Goal: Communication & Community: Connect with others

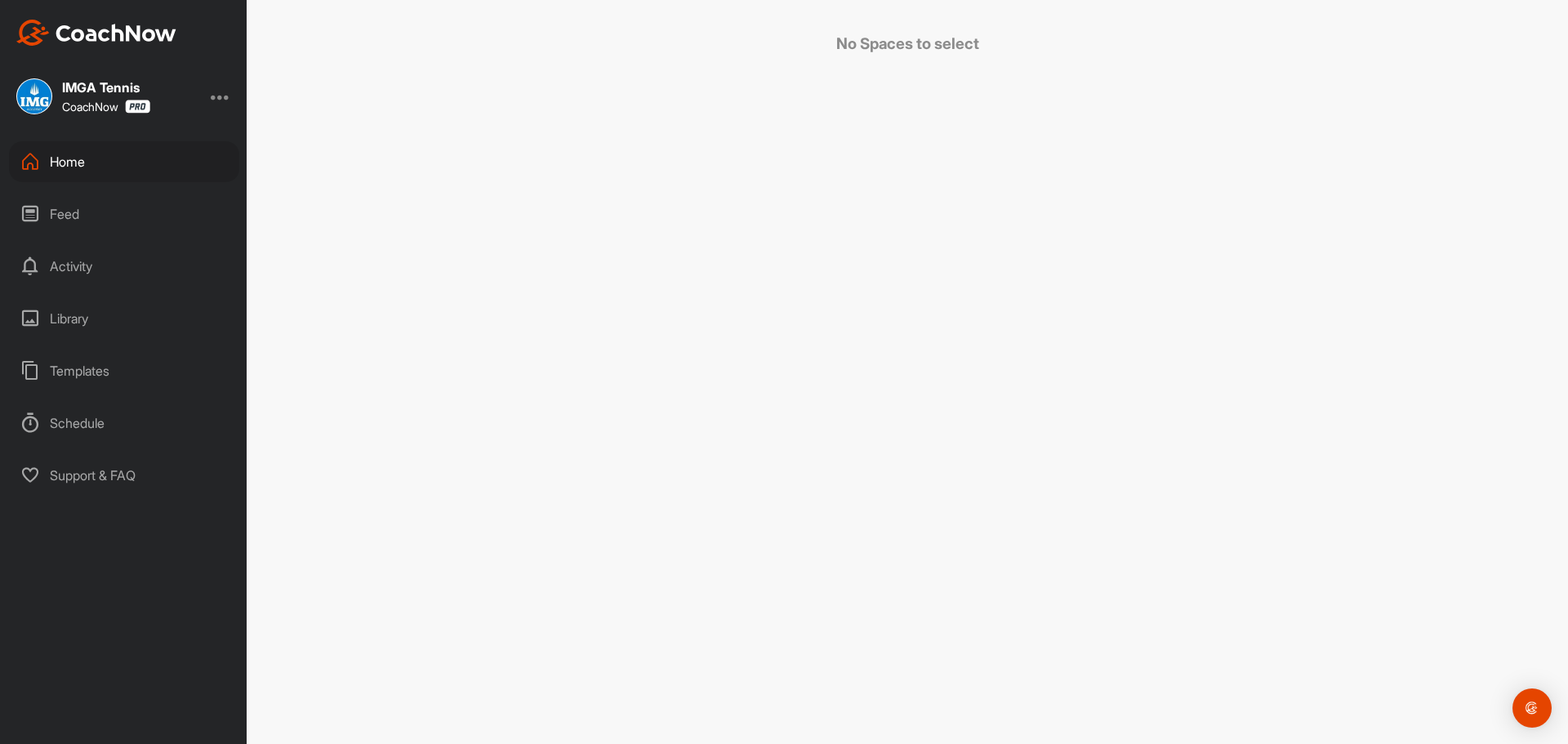
click at [115, 149] on div "Home" at bounding box center [124, 161] width 230 height 41
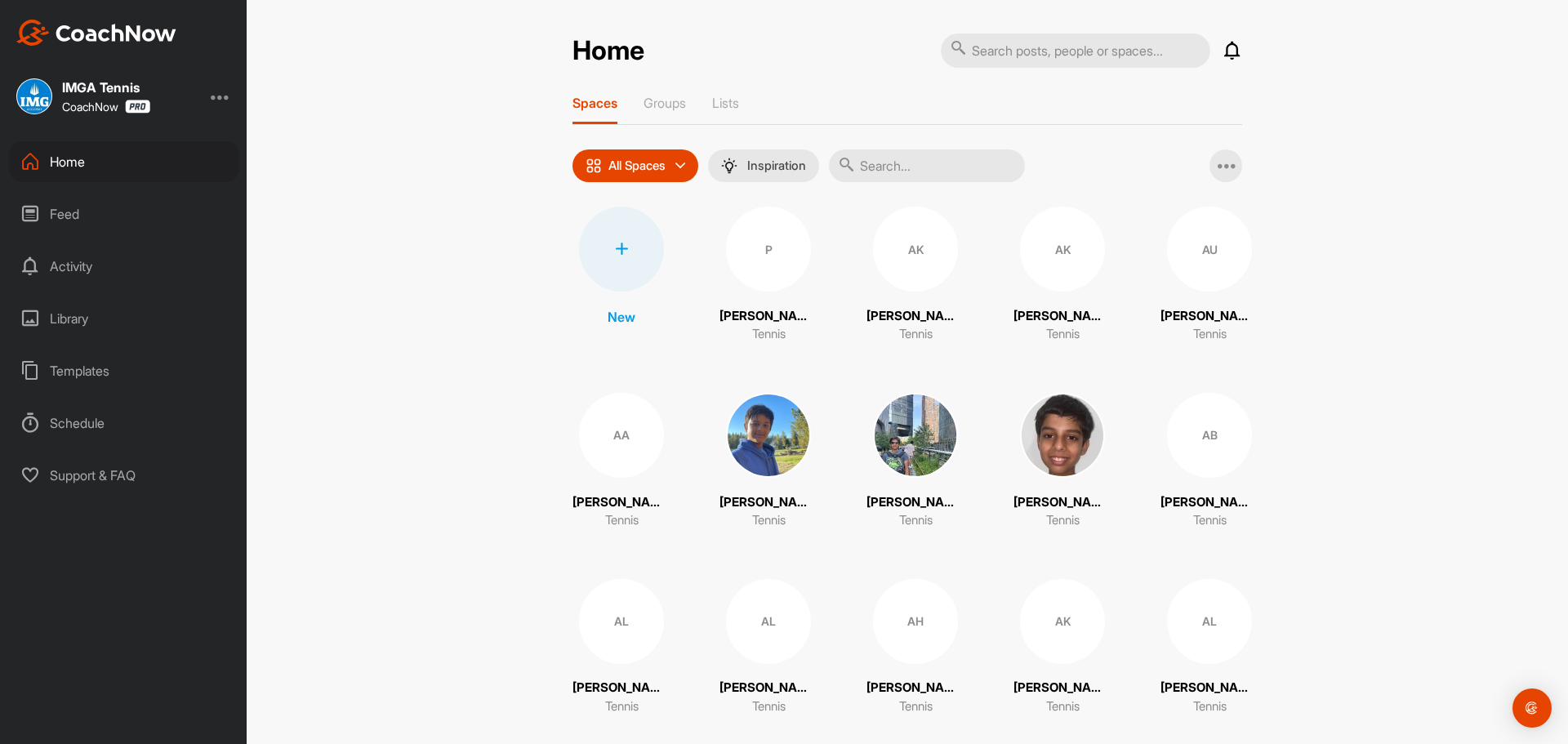
click at [906, 157] on input "text" at bounding box center [927, 165] width 196 height 33
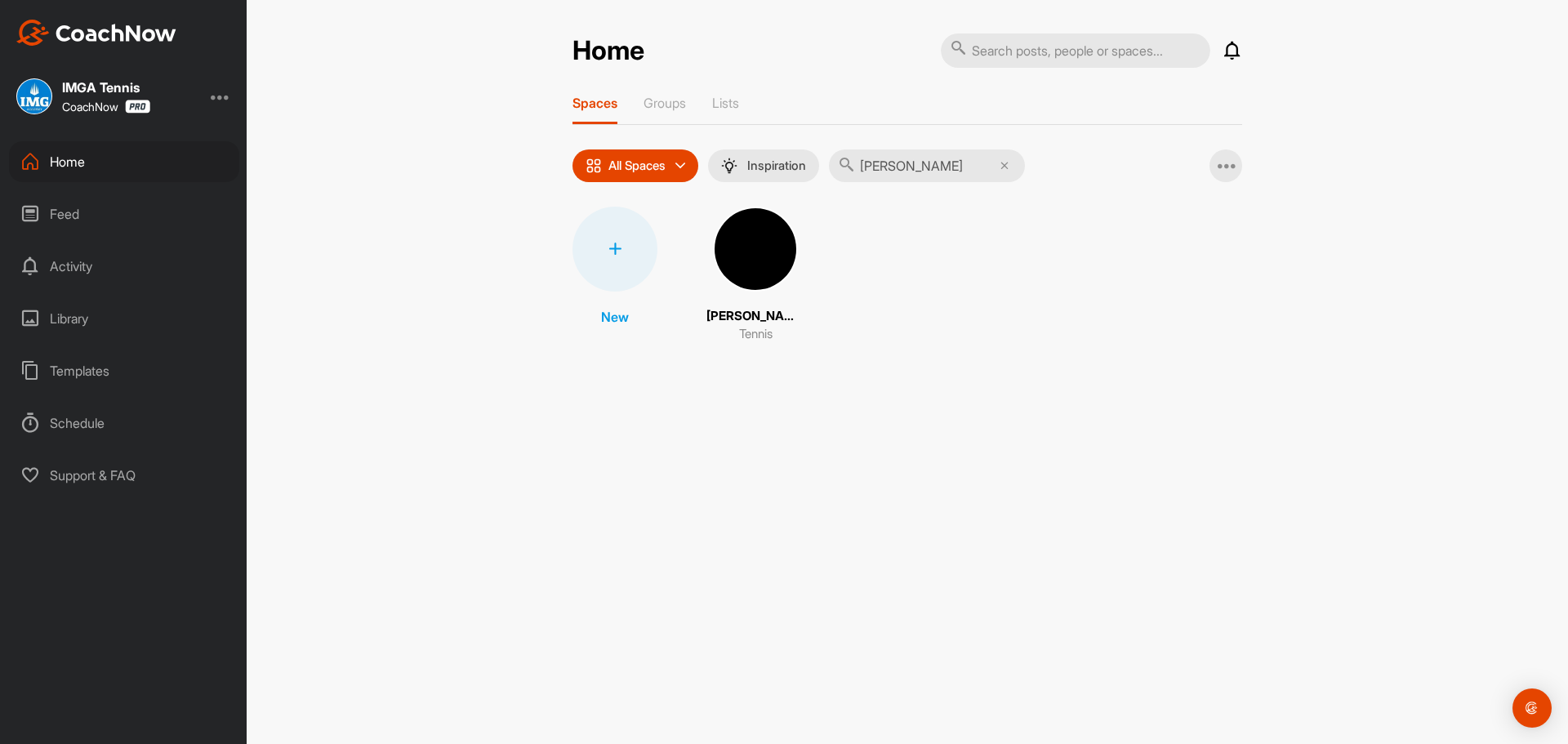
type input "[PERSON_NAME]"
click at [778, 232] on img at bounding box center [755, 249] width 85 height 85
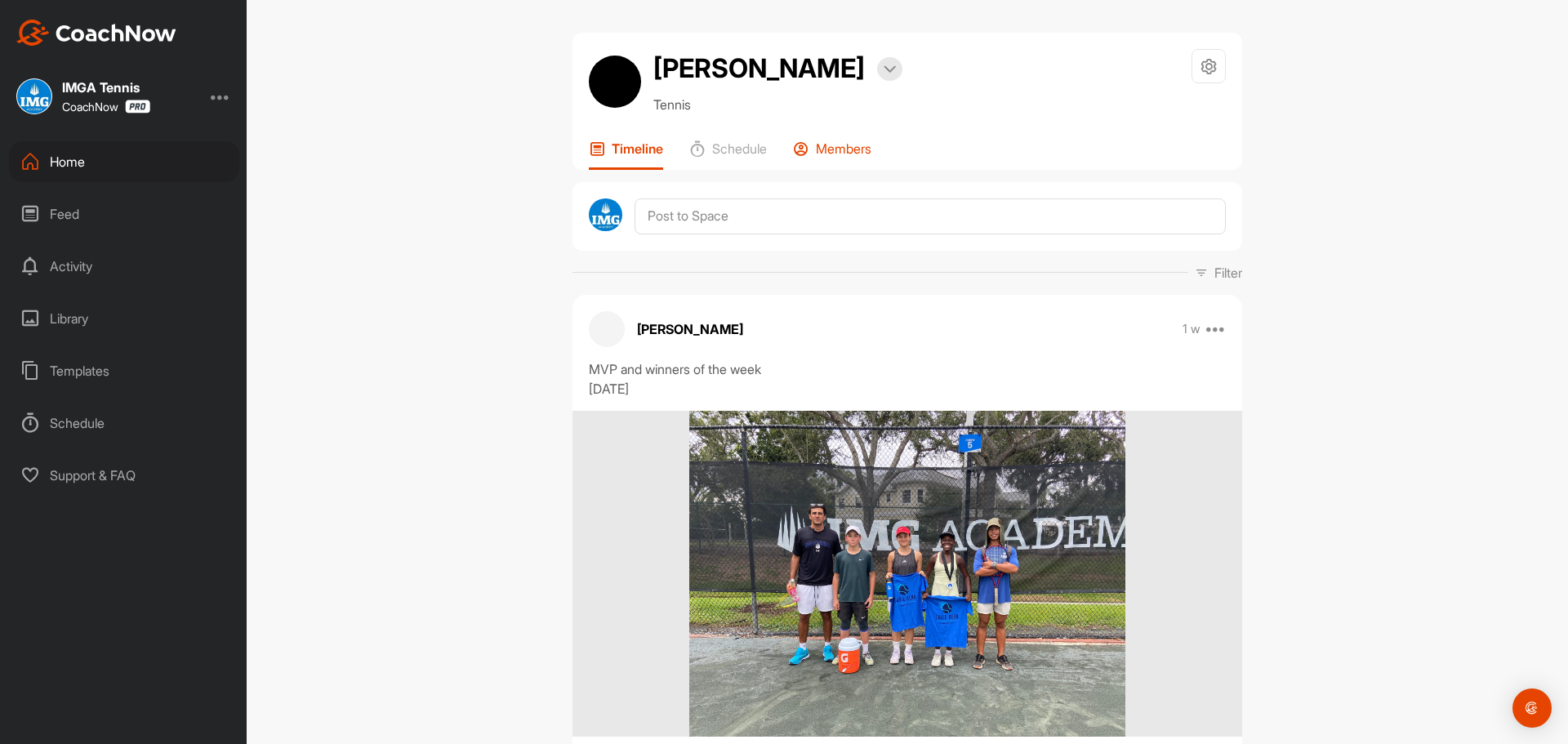
click at [812, 145] on div "Members" at bounding box center [832, 154] width 79 height 30
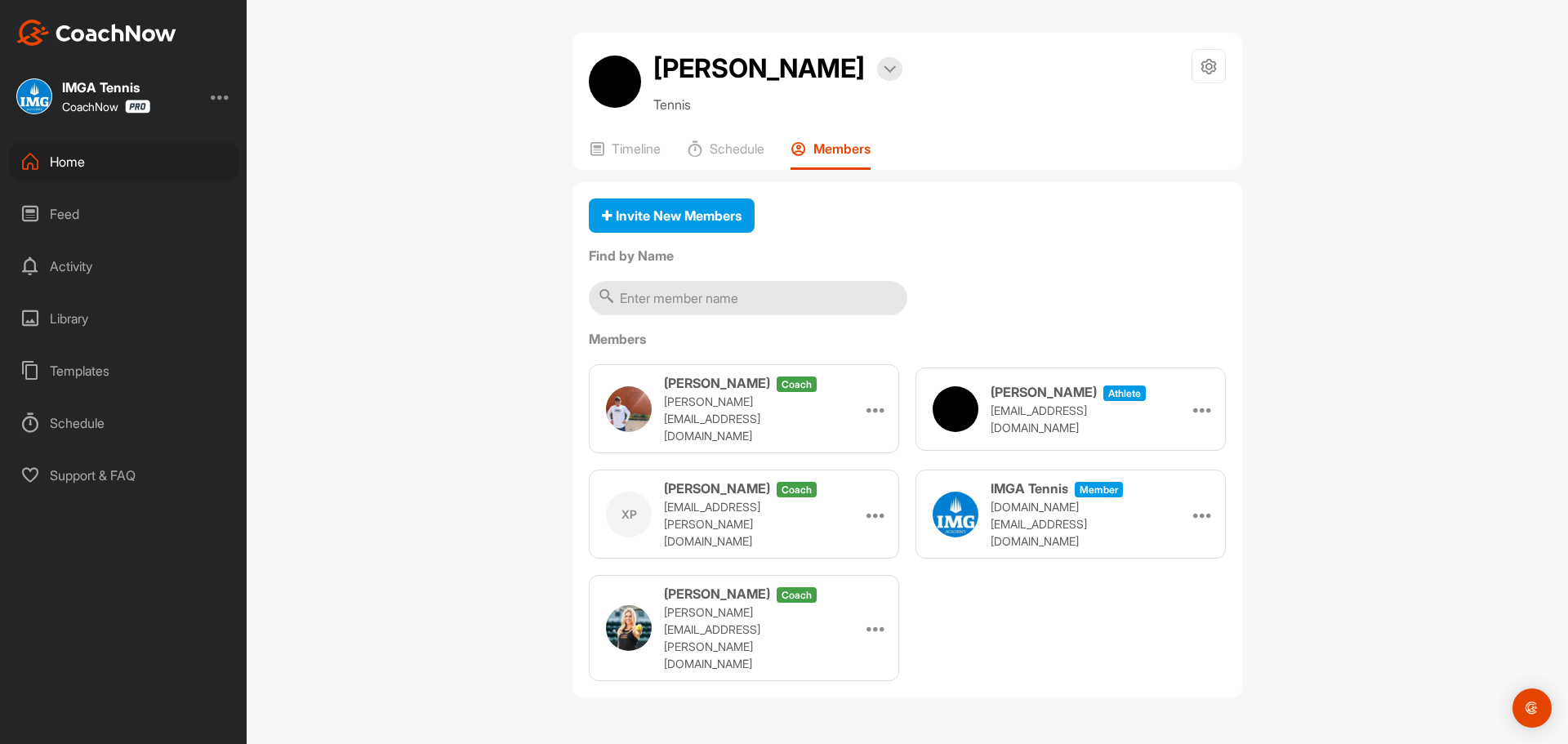
click at [103, 157] on div "Home" at bounding box center [124, 161] width 230 height 41
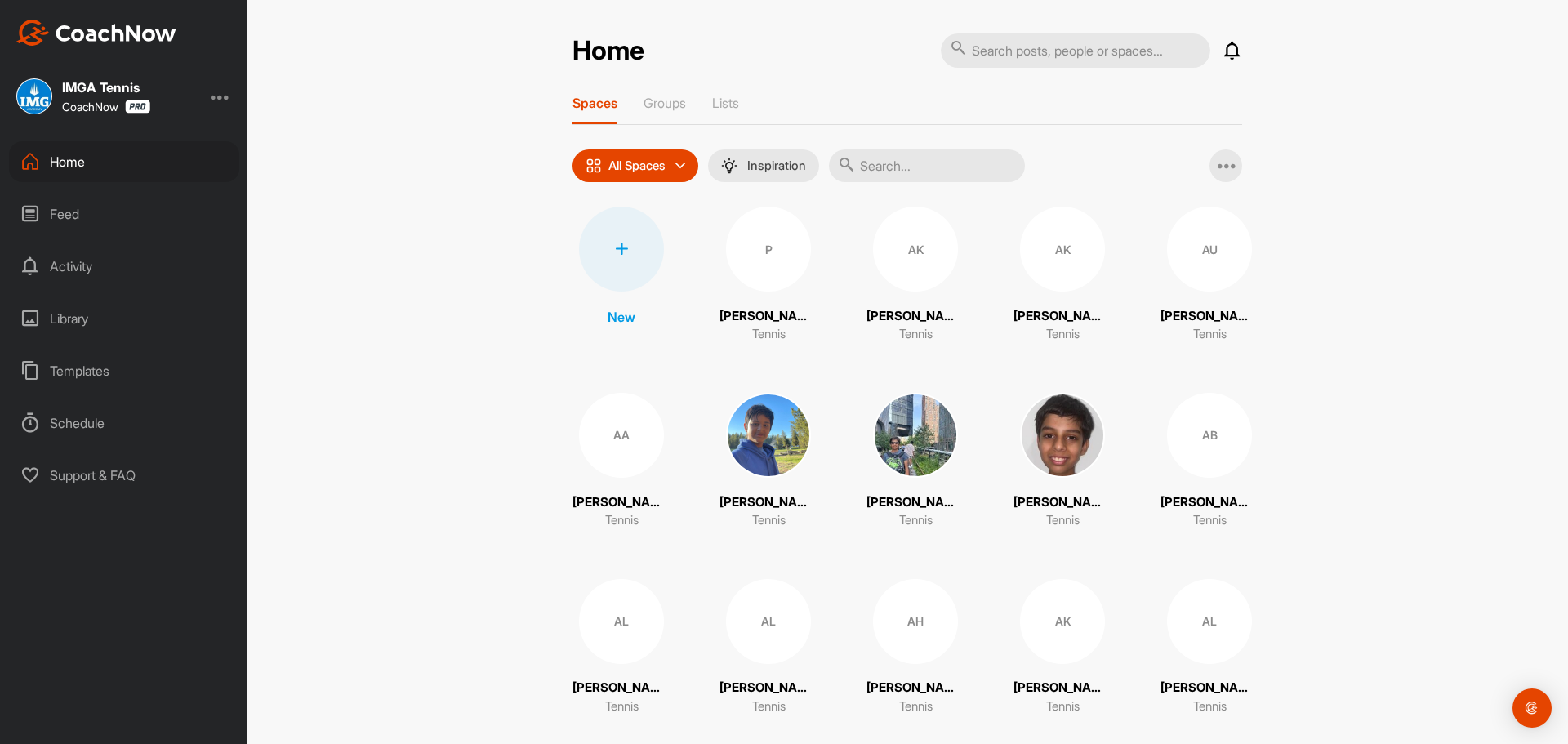
click at [939, 170] on input "text" at bounding box center [927, 165] width 196 height 33
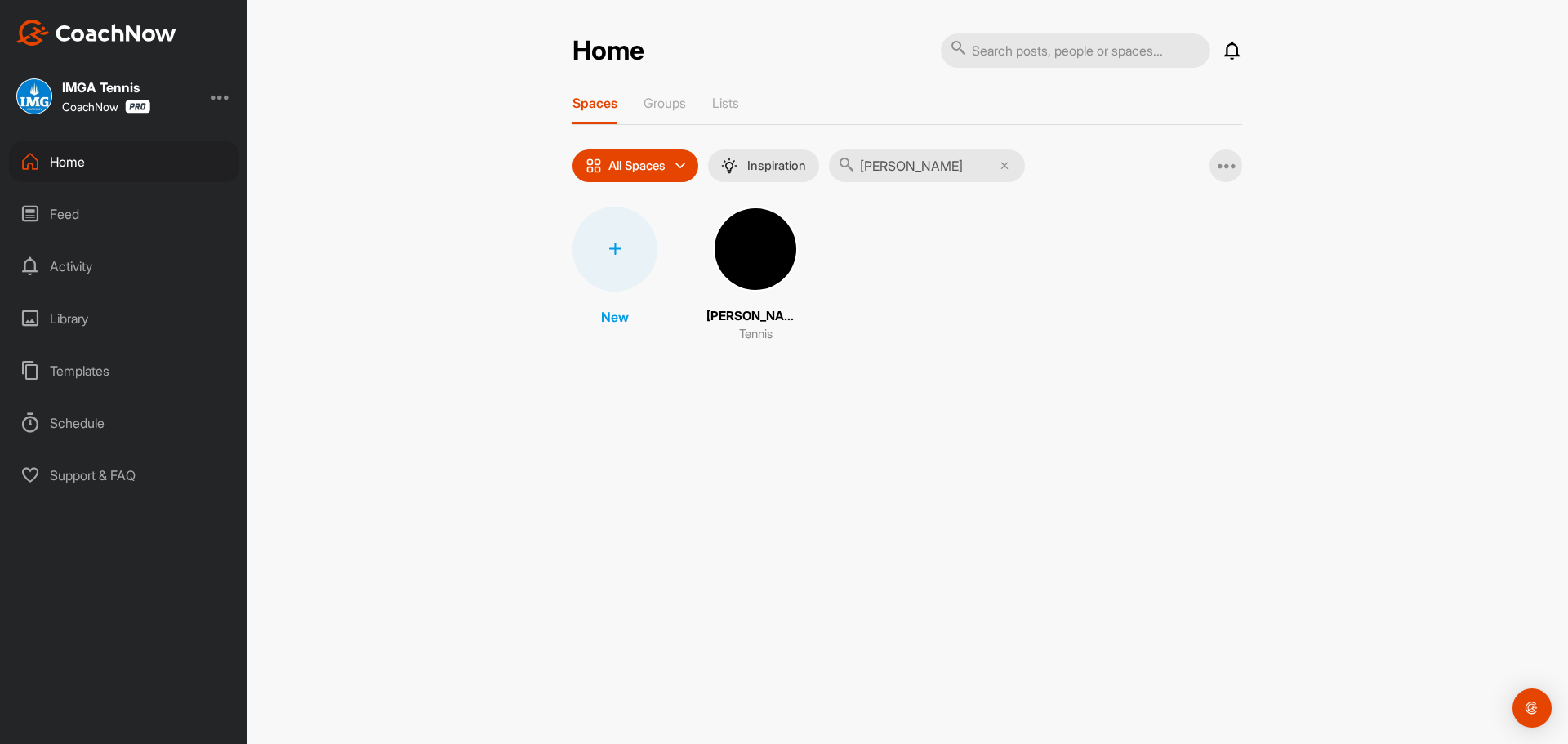
type input "[PERSON_NAME]"
click at [784, 228] on img at bounding box center [755, 249] width 85 height 85
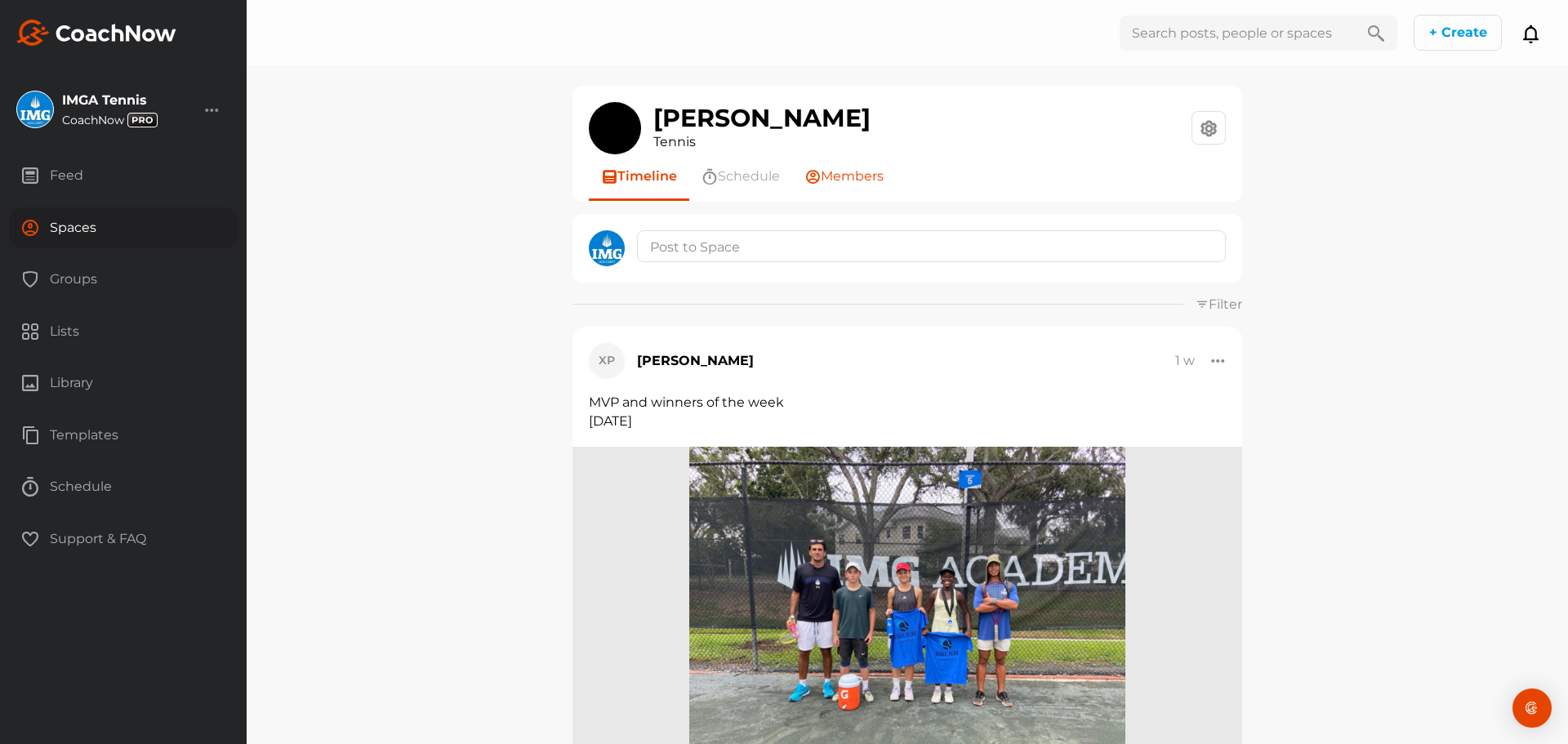
click at [883, 171] on span "Members" at bounding box center [852, 176] width 63 height 20
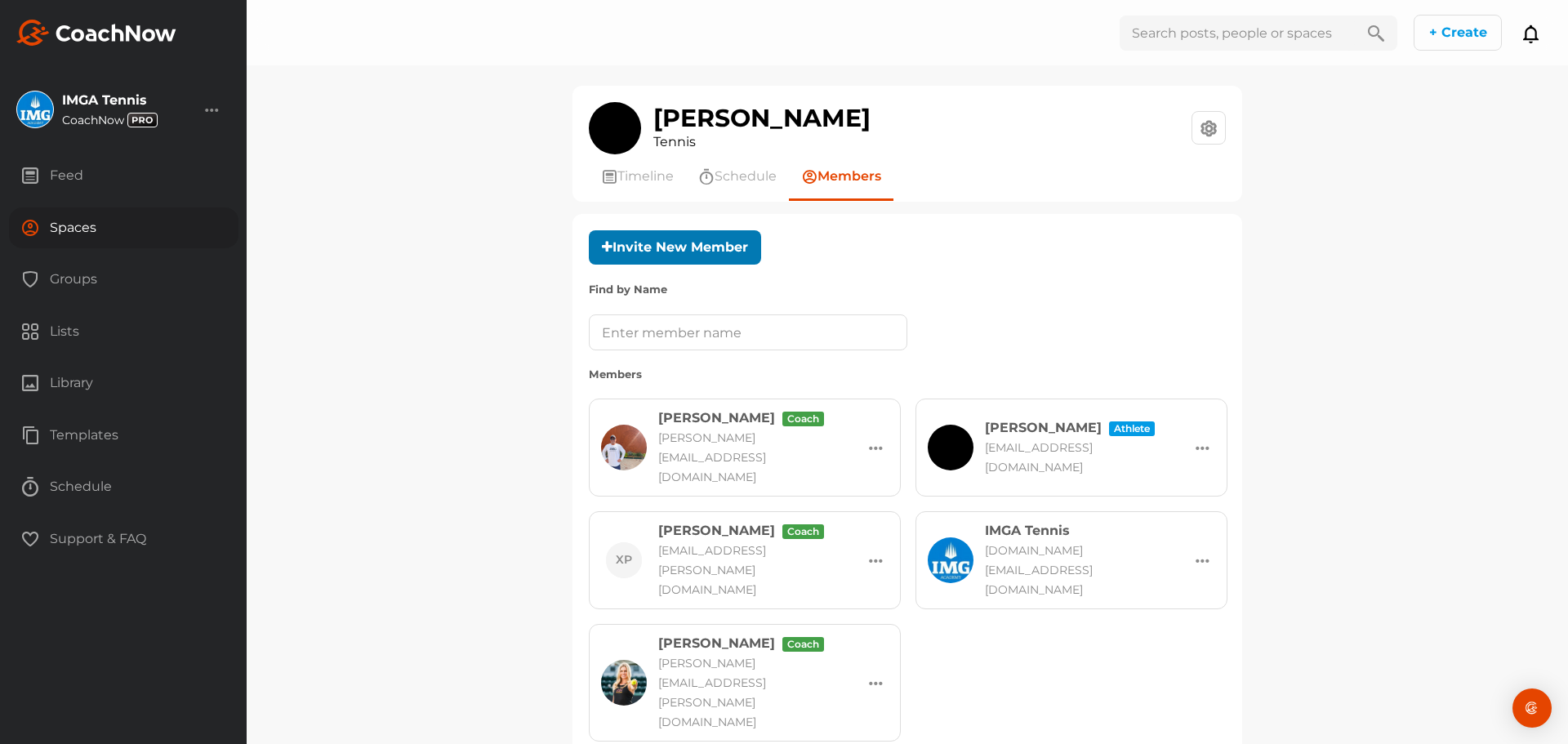
click at [672, 233] on button "Invite New Member" at bounding box center [675, 247] width 173 height 35
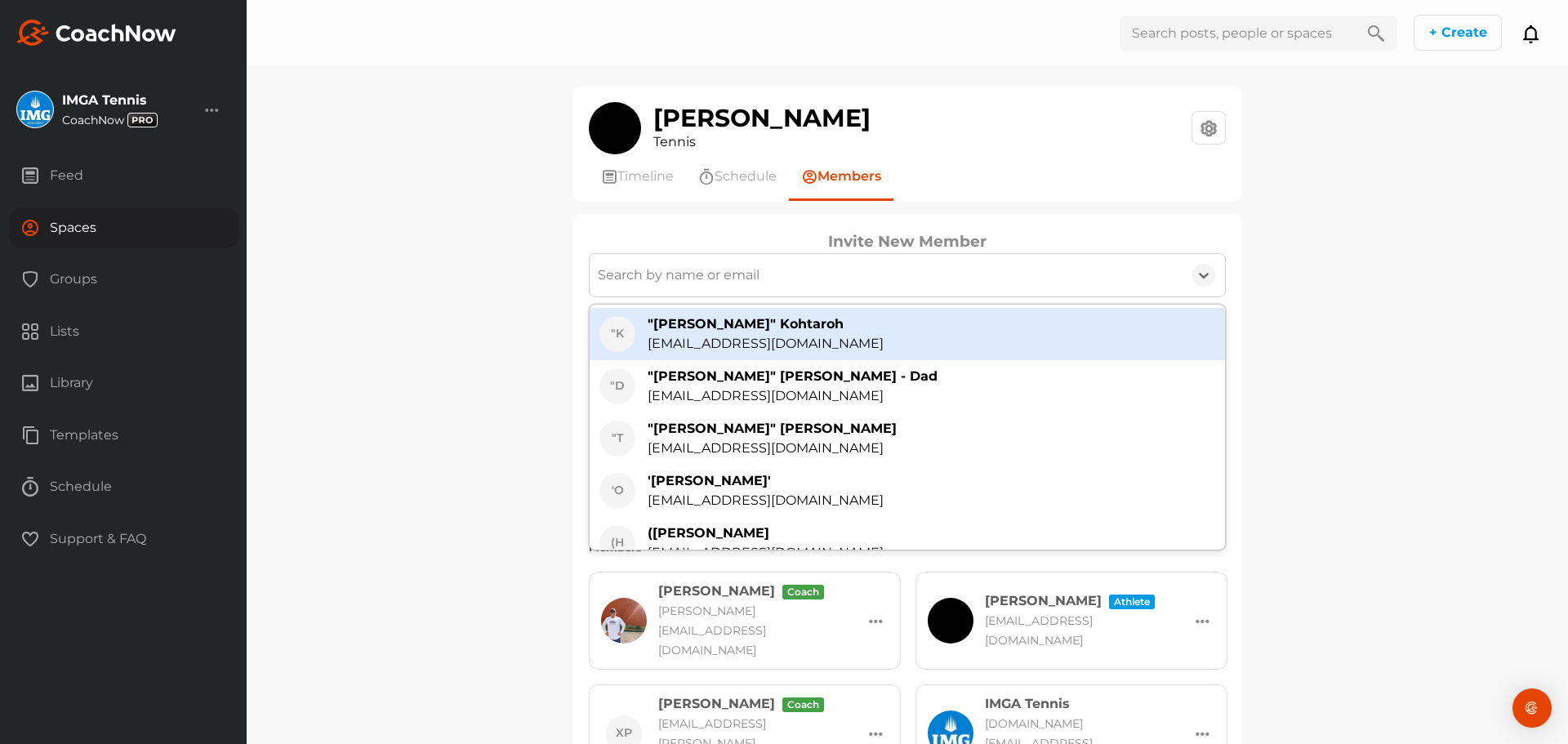
click at [685, 261] on div "Search by name or email" at bounding box center [886, 274] width 593 height 42
paste input "vsmourral@yahoo.com"
type input "vsmourral@yahoo.com"
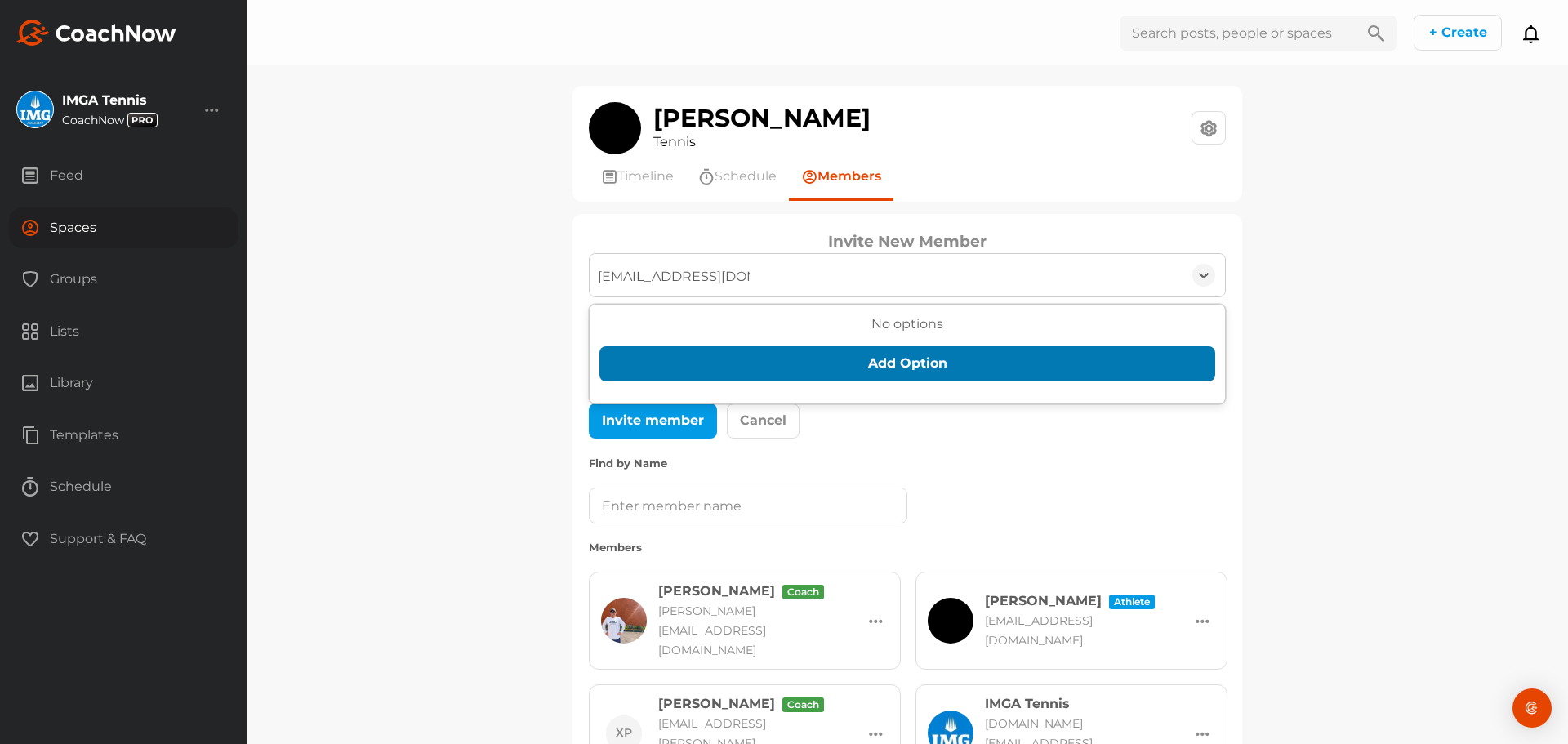
click at [701, 365] on button "Add Option" at bounding box center [908, 363] width 616 height 35
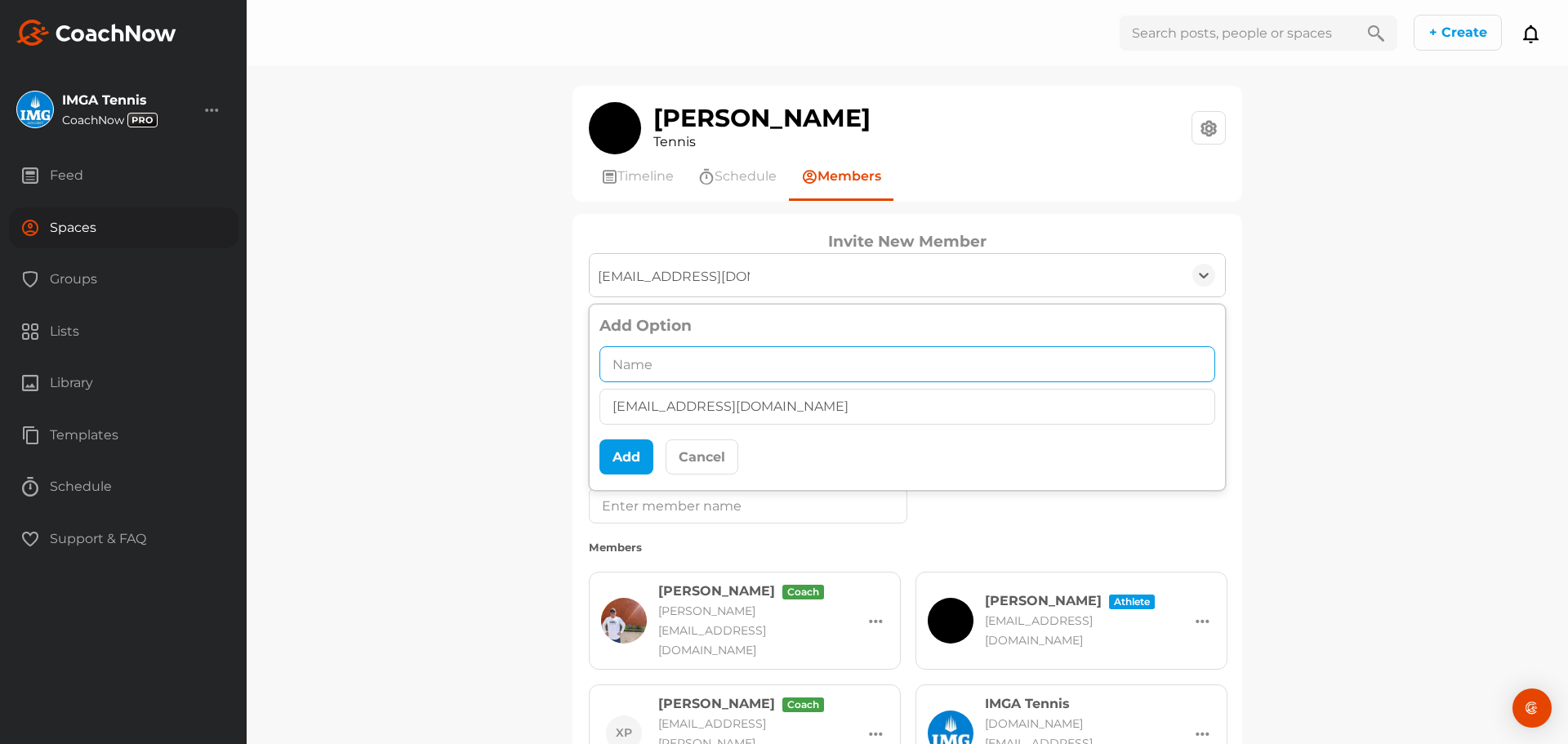
click at [733, 381] on input "text" at bounding box center [908, 364] width 616 height 36
paste input "Virginie Mourral"
type input "Virginie Mourral"
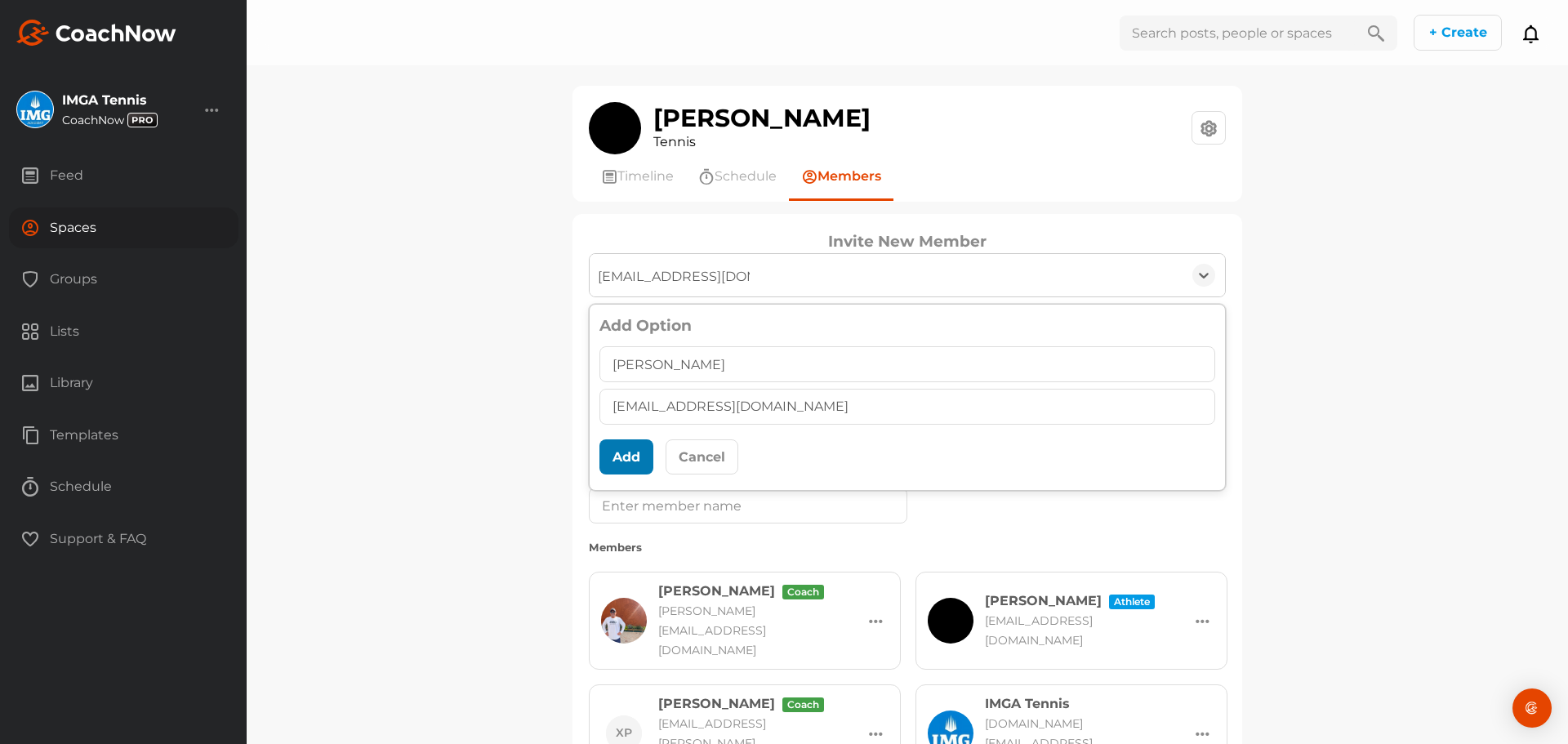
click at [602, 457] on button "Add" at bounding box center [627, 456] width 54 height 35
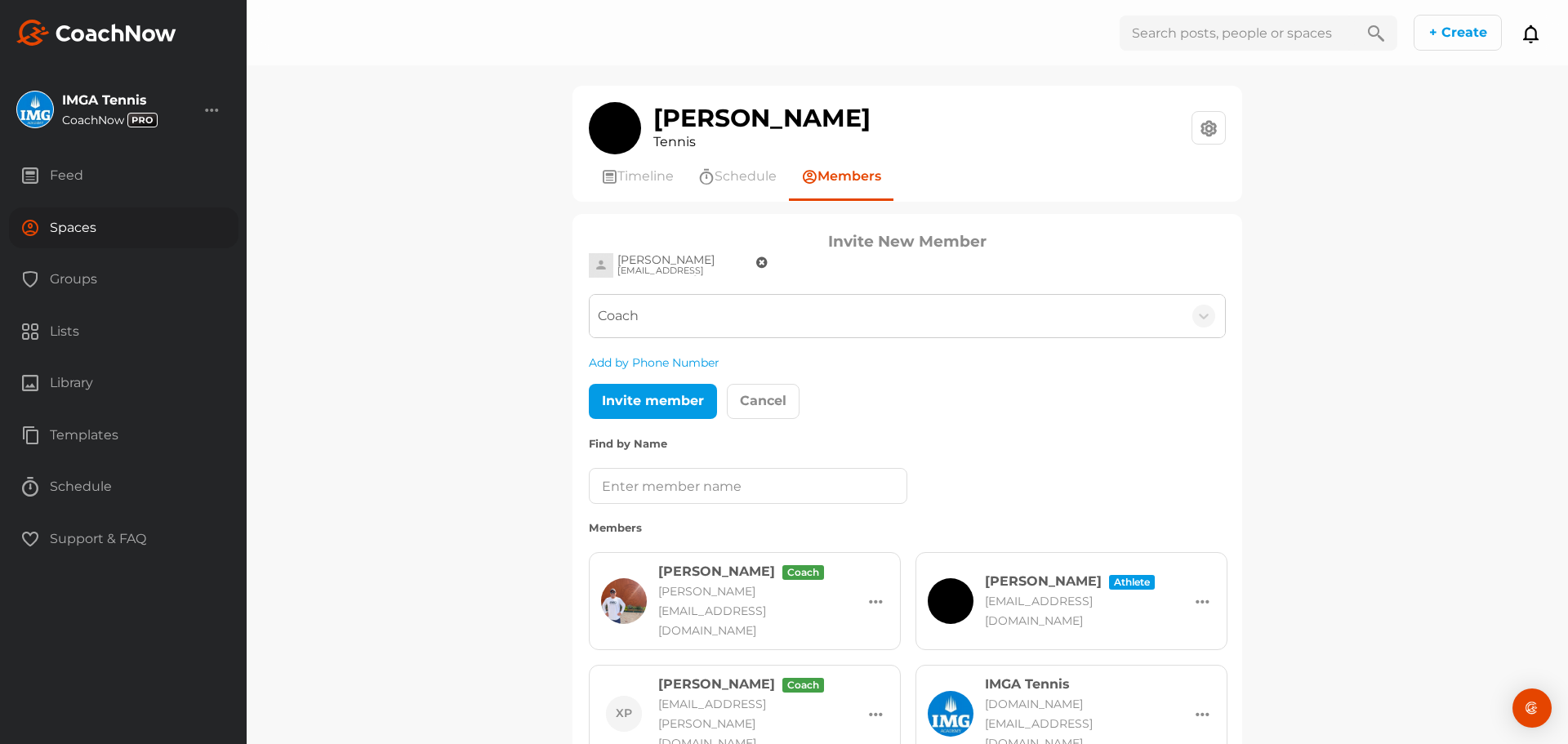
click at [685, 330] on div "Coach" at bounding box center [886, 315] width 593 height 42
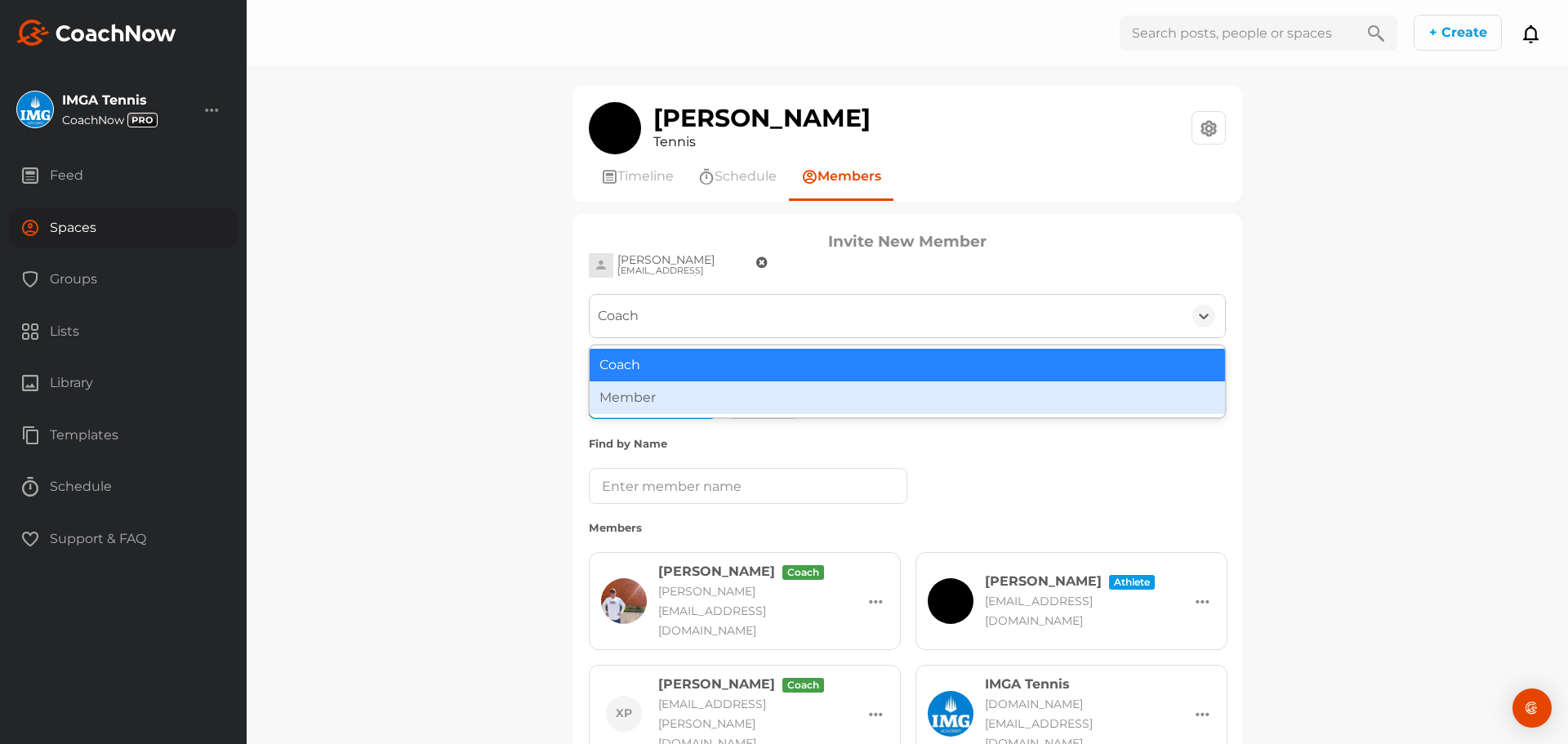
click at [659, 409] on div "Member" at bounding box center [907, 397] width 635 height 33
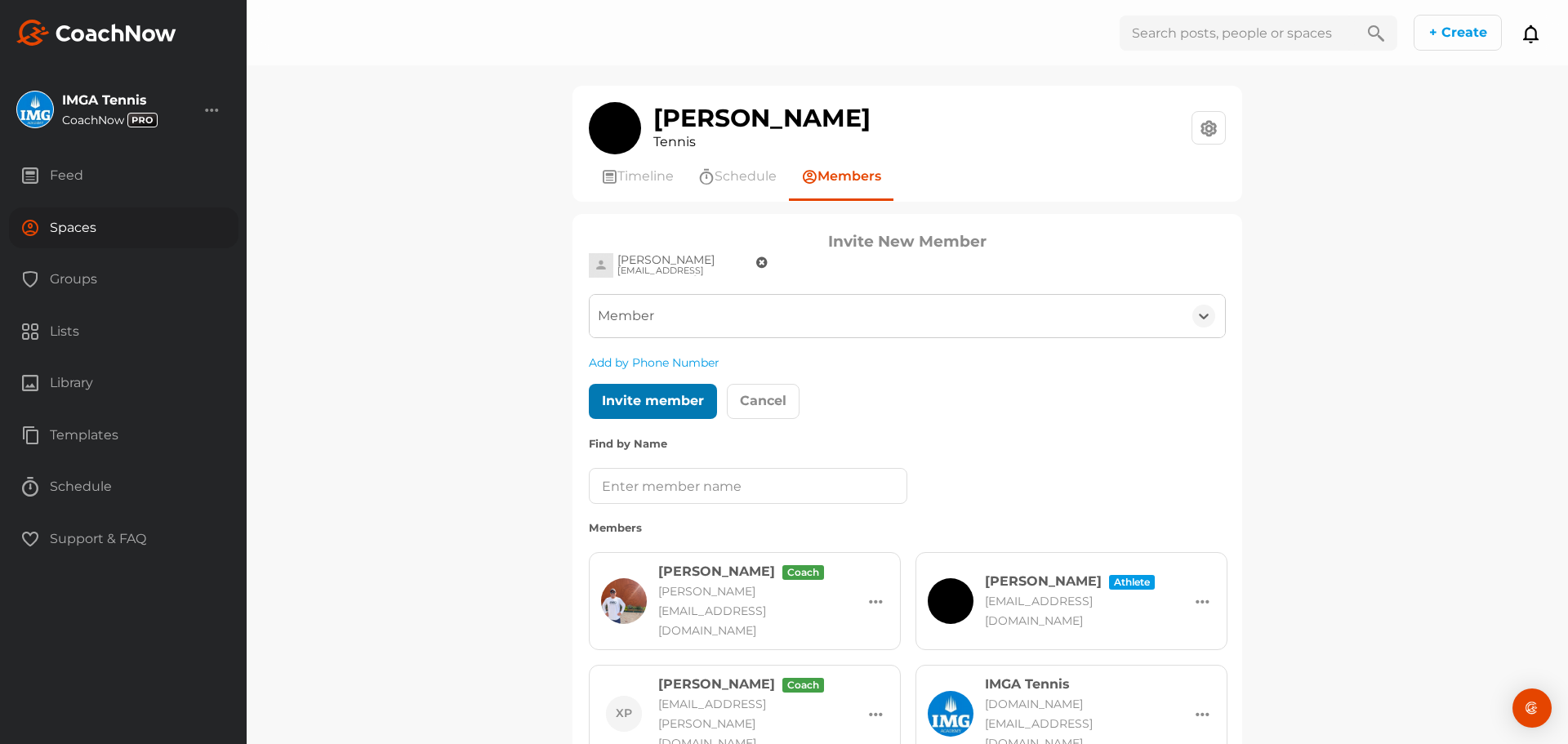
click at [659, 407] on div at bounding box center [653, 401] width 36 height 20
